Goal: Information Seeking & Learning: Learn about a topic

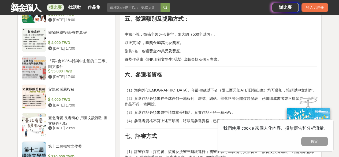
scroll to position [501, 0]
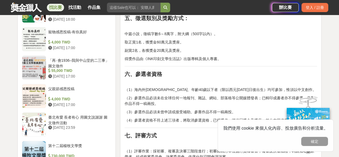
click at [172, 52] on p "副賞2名，各獲獎金20萬元及獎座。" at bounding box center [221, 51] width 192 height 6
click at [175, 35] on p "中篇小說，徵稿字數6～8萬字，附大綱（500字以內）。" at bounding box center [221, 34] width 192 height 6
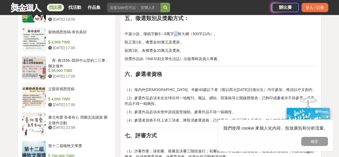
drag, startPoint x: 175, startPoint y: 35, endPoint x: 182, endPoint y: 49, distance: 15.4
click at [182, 50] on div "一、活動主旨： 鼓勵中篇小說創作，培育青年創作家，增進社會文學風氣。 二、主辦單位： 台積電文教基金會 規劃執行：INK印刻文學生活誌 三、收件及截稿日期： …" at bounding box center [221, 22] width 192 height 679
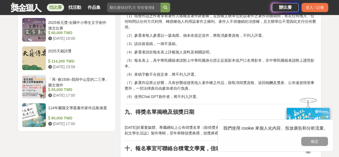
scroll to position [769, 0]
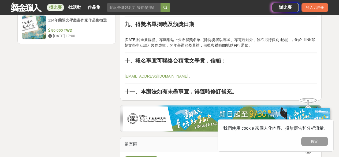
drag, startPoint x: 203, startPoint y: 41, endPoint x: 203, endPoint y: 44, distance: 3.2
click at [202, 44] on p "[DATE]於重要媒體、專屬網站上公布得獎名單（除得獎者以專函、專電通知外，餘不另行個別通知），並於《INK印刻文學生活誌》製作專輯，翌年舉辦頒獎典禮，頒獎典…" at bounding box center [221, 42] width 192 height 11
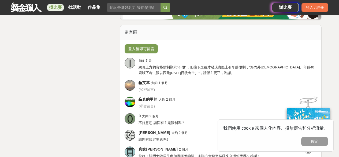
scroll to position [881, 0]
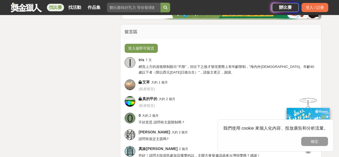
drag, startPoint x: 206, startPoint y: 66, endPoint x: 206, endPoint y: 70, distance: 4.8
click at [206, 70] on span "網頁上方的資格限制顯示"不限"，但往下之後才發現實際上有年齡限制，"海內外[DEMOGRAPHIC_DATA]、年齡40歲以下者（限以西元[DATE]日後出生…" at bounding box center [225, 70] width 175 height 10
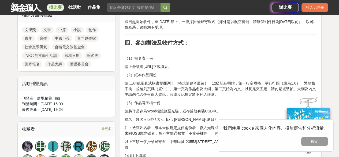
scroll to position [250, 0]
